Goal: Register for event/course

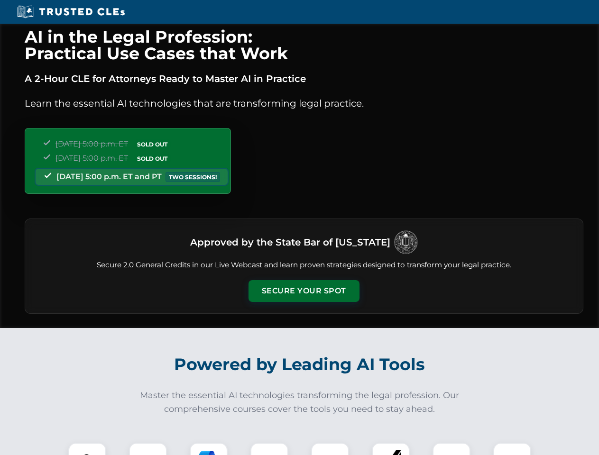
click at [304, 291] on button "Secure Your Spot" at bounding box center [304, 291] width 111 height 22
click at [87, 449] on img at bounding box center [88, 462] width 28 height 28
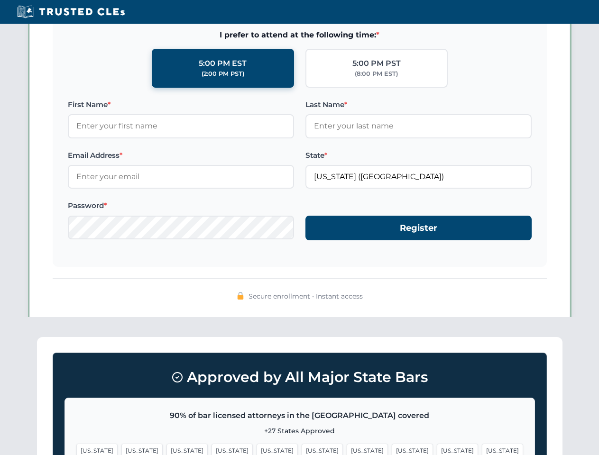
click at [347, 449] on span "[US_STATE]" at bounding box center [367, 451] width 41 height 14
click at [437, 449] on span "[US_STATE]" at bounding box center [457, 451] width 41 height 14
